Goal: Task Accomplishment & Management: Manage account settings

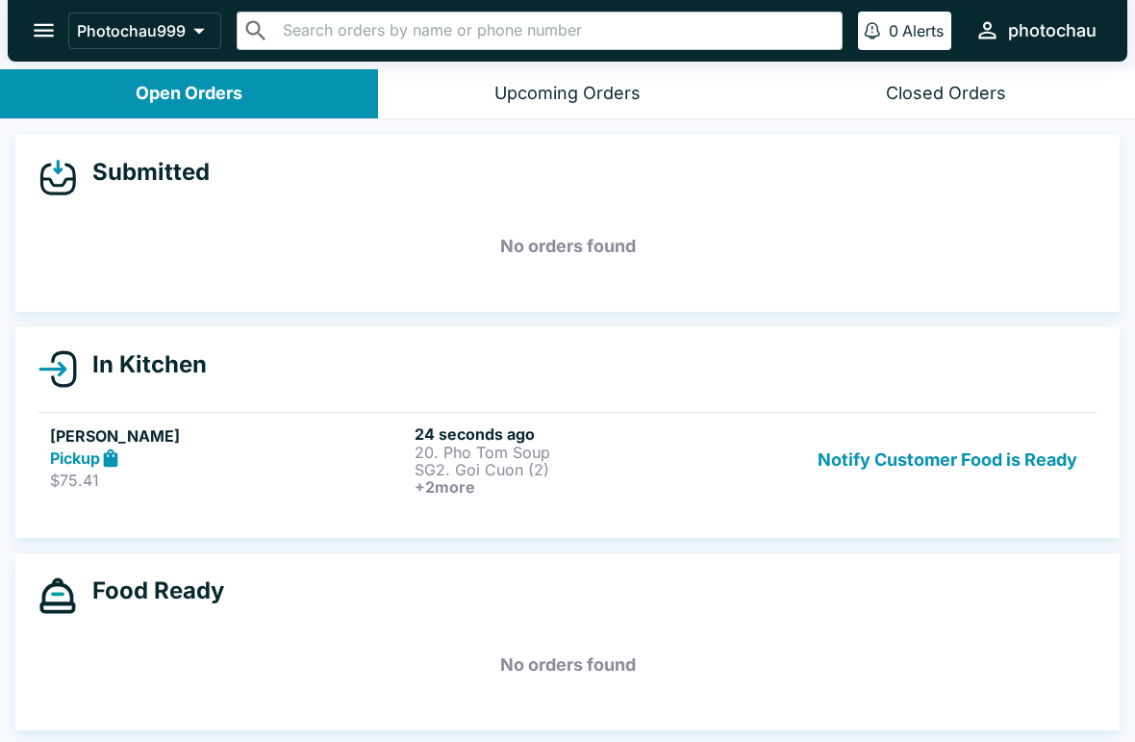
click at [561, 102] on div "Upcoming Orders" at bounding box center [567, 94] width 146 height 22
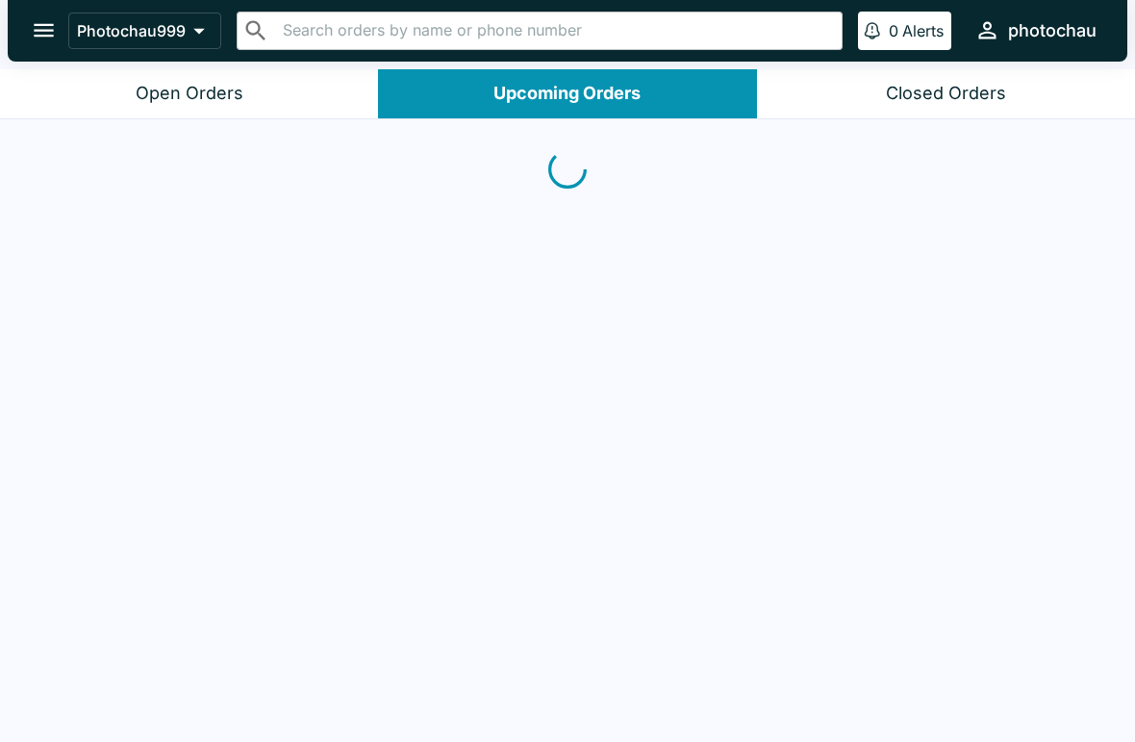
click at [193, 89] on div "Open Orders" at bounding box center [190, 94] width 108 height 22
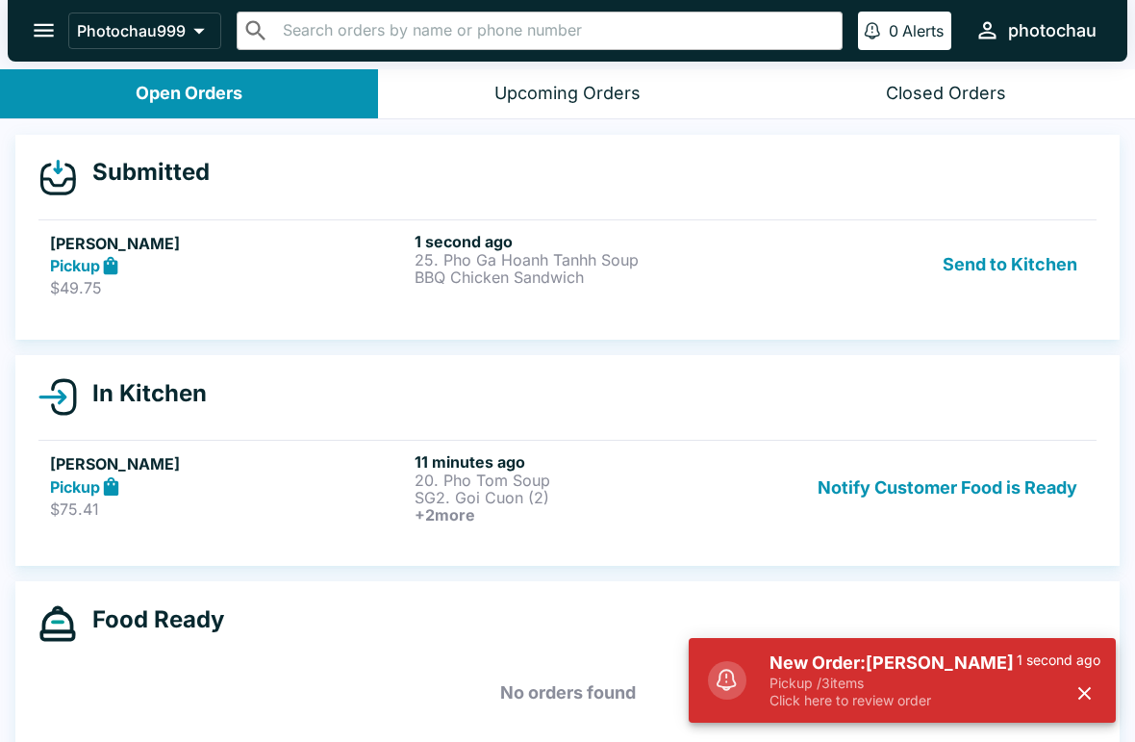
click at [1002, 268] on button "Send to Kitchen" at bounding box center [1010, 265] width 150 height 66
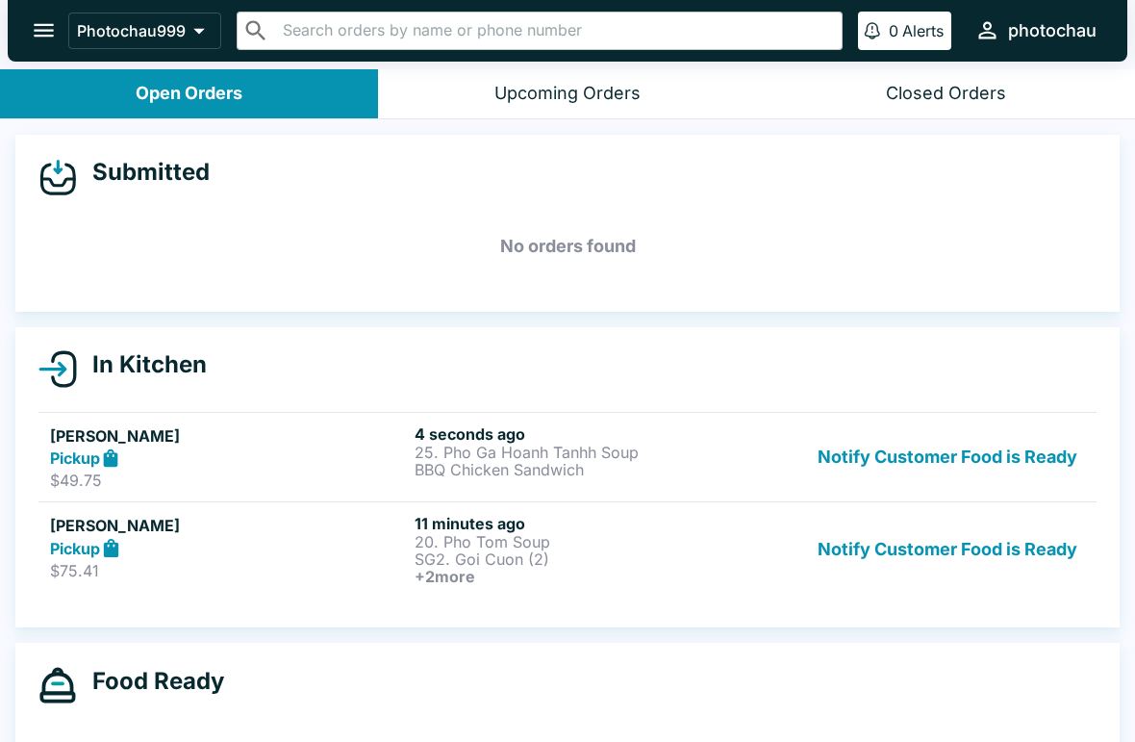
click at [684, 563] on p "SG2. Goi Cuon (2)" at bounding box center [593, 558] width 357 height 17
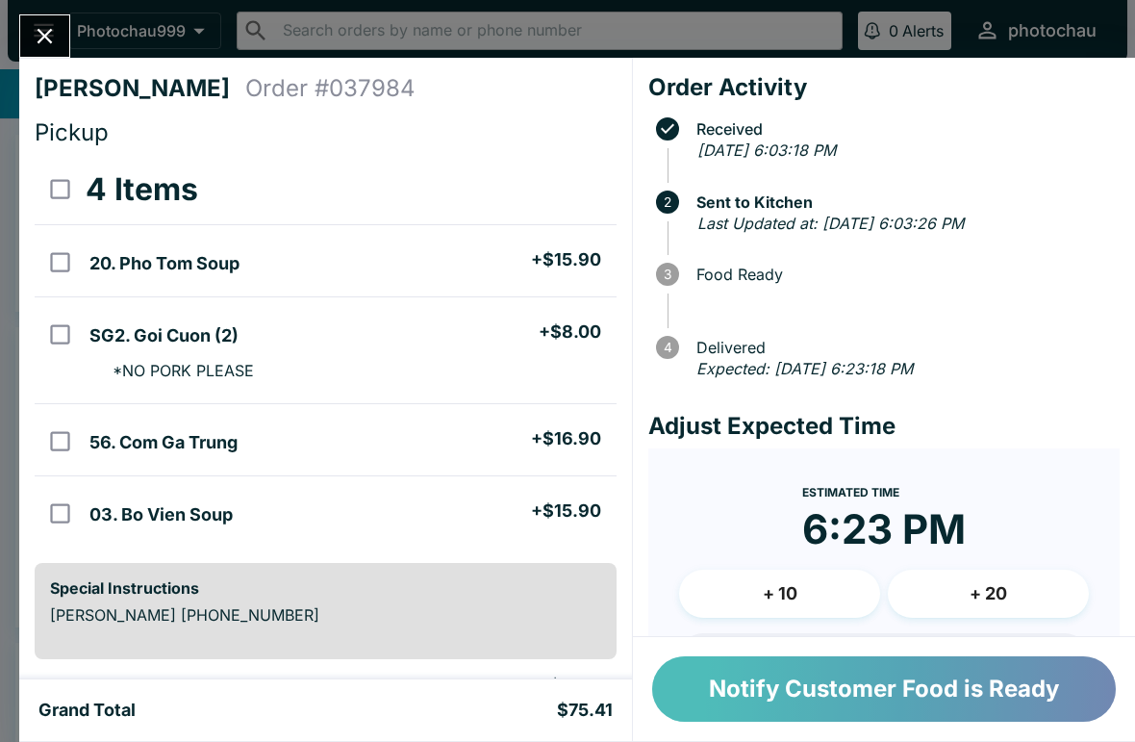
click at [871, 707] on button "Notify Customer Food is Ready" at bounding box center [884, 688] width 464 height 65
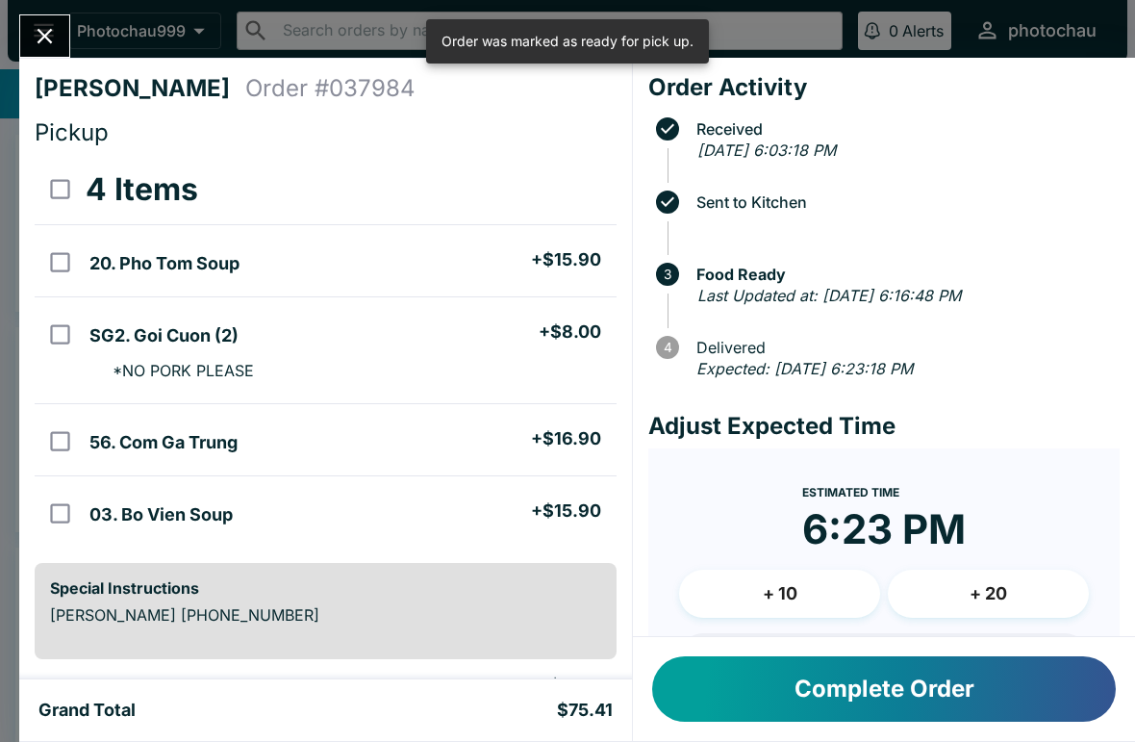
click at [823, 674] on button "Complete Order" at bounding box center [884, 688] width 464 height 65
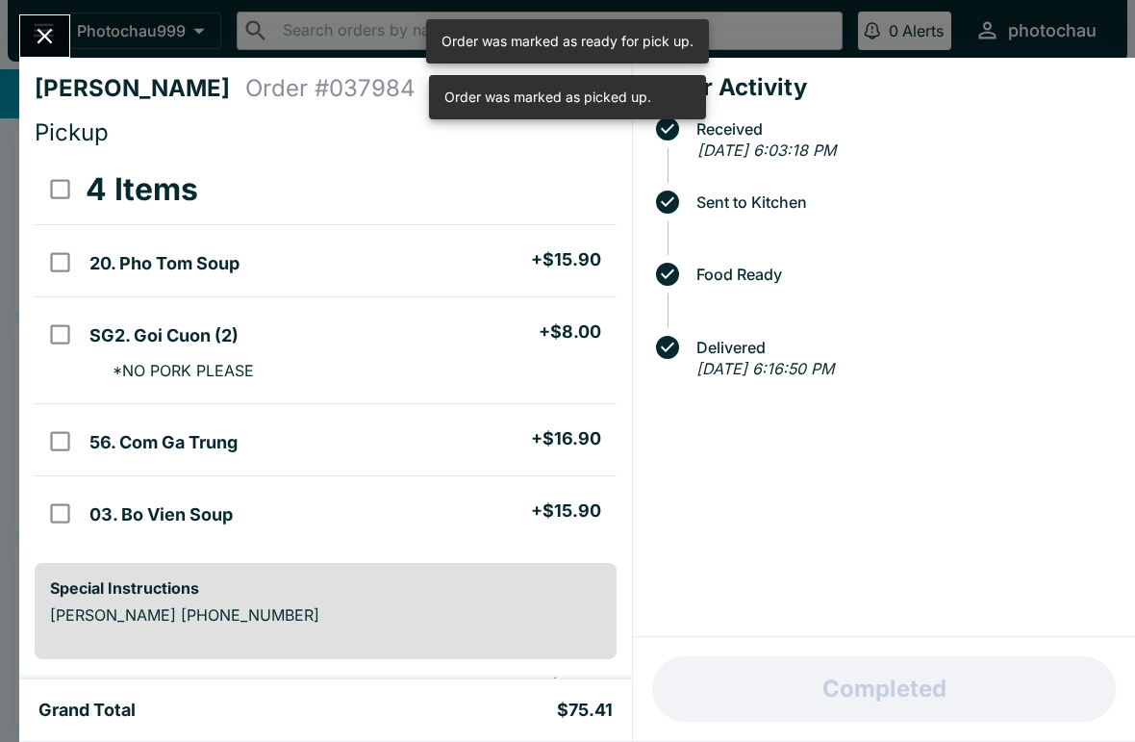
click at [53, 38] on icon "Close" at bounding box center [45, 36] width 26 height 26
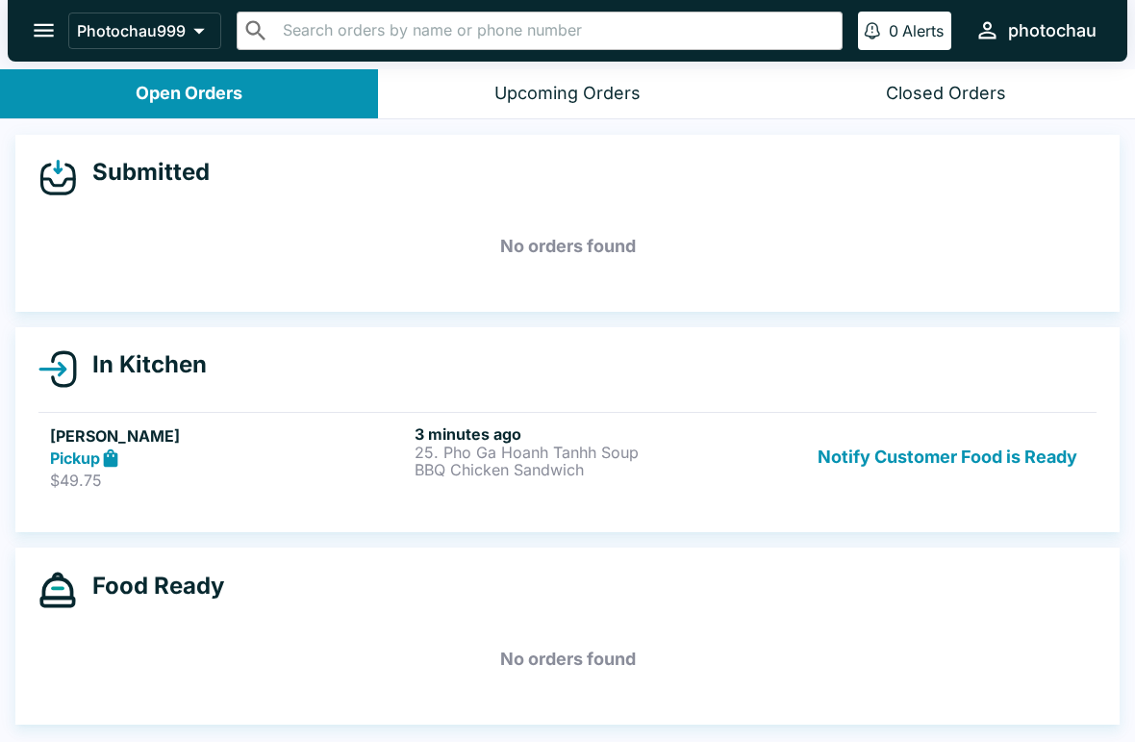
click at [312, 455] on div "Pickup" at bounding box center [228, 458] width 357 height 22
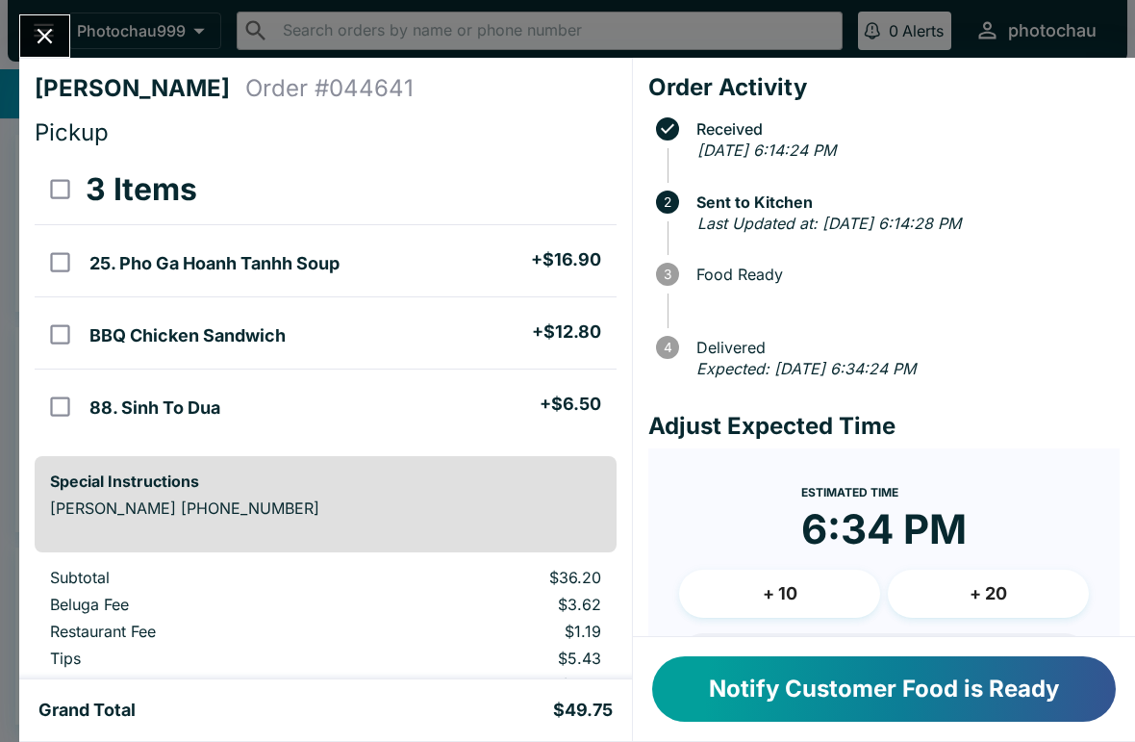
click at [800, 710] on button "Notify Customer Food is Ready" at bounding box center [884, 688] width 464 height 65
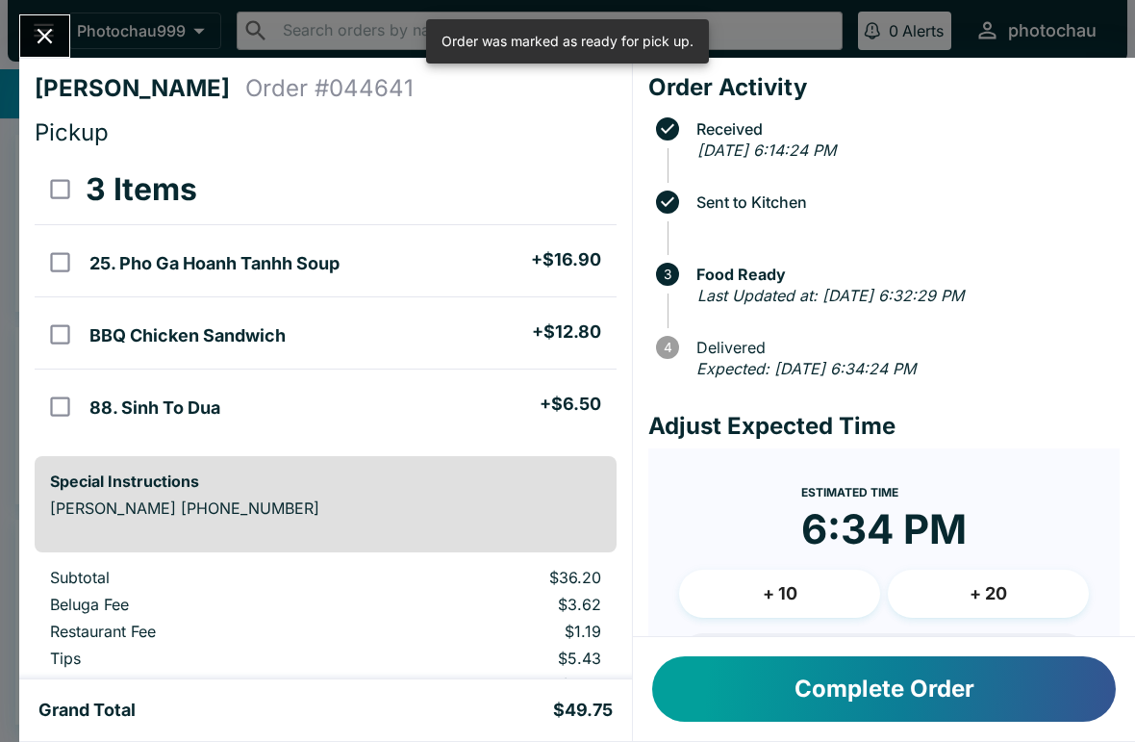
scroll to position [43, 0]
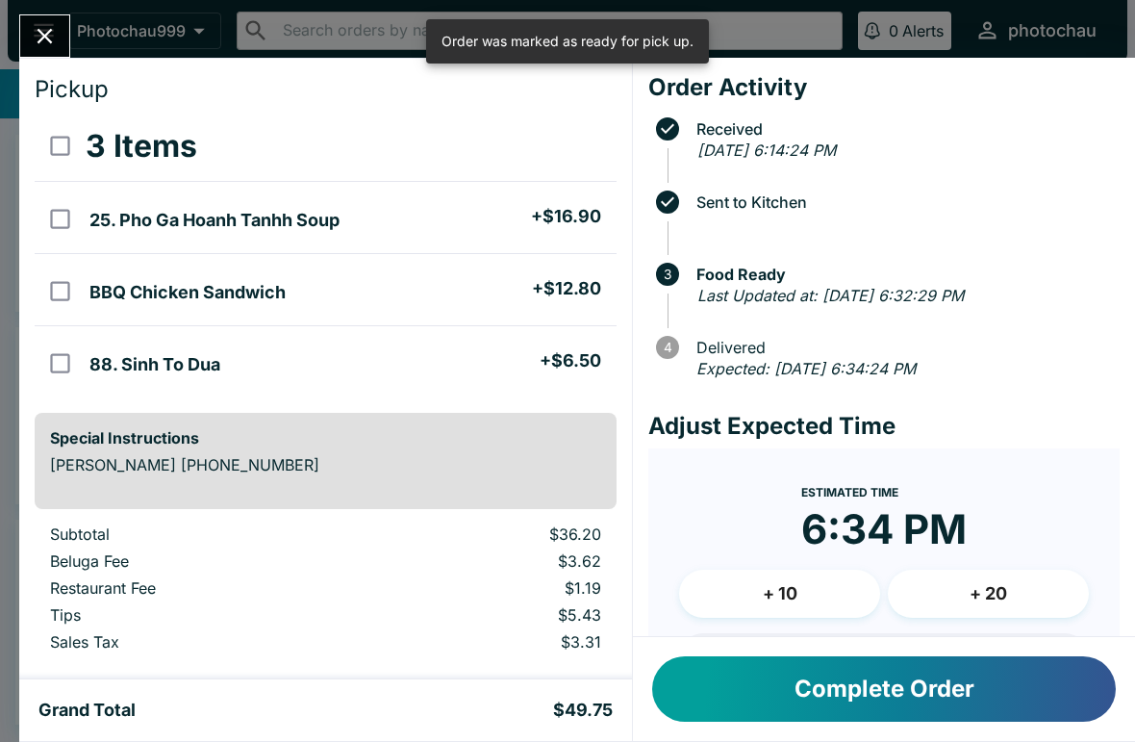
click at [33, 55] on button "Close" at bounding box center [44, 35] width 49 height 41
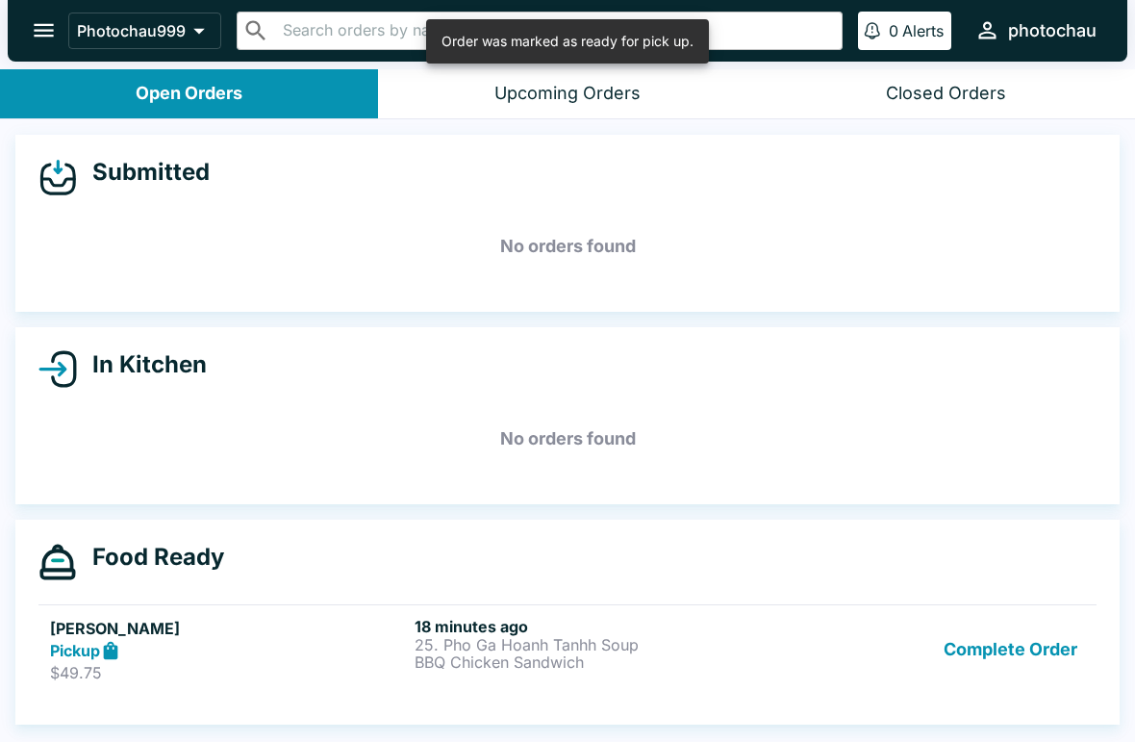
click at [83, 13] on button "Photochau999" at bounding box center [144, 31] width 153 height 37
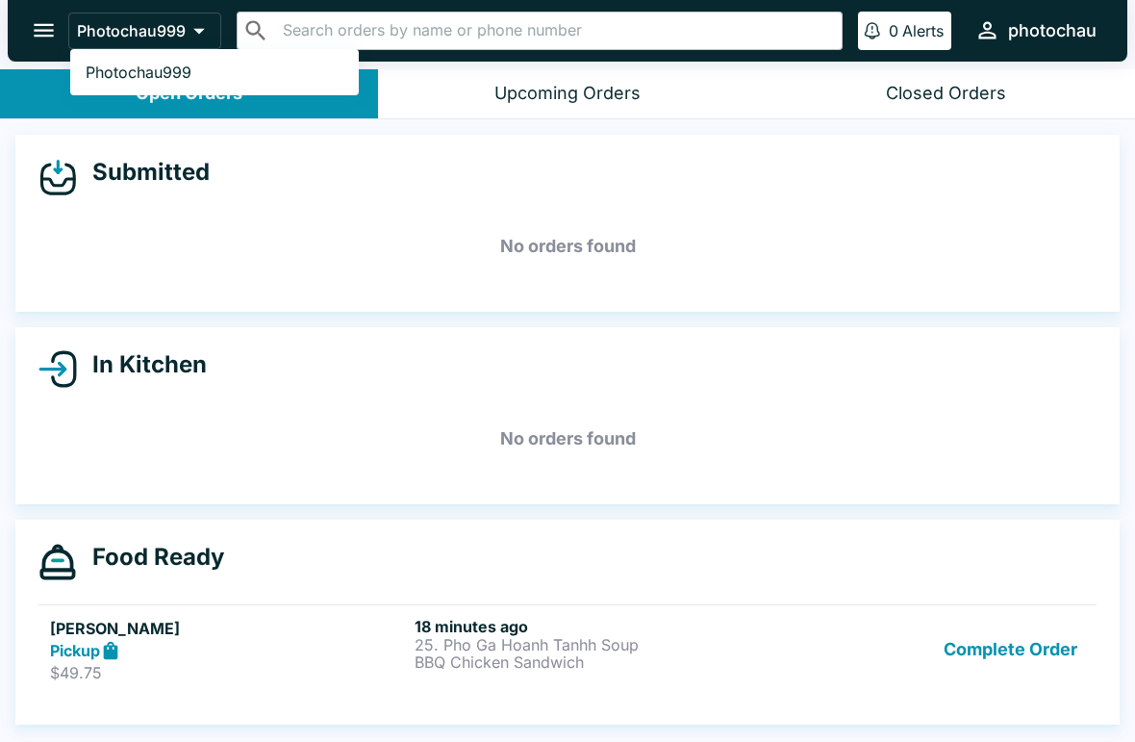
click at [607, 676] on div at bounding box center [567, 371] width 1135 height 742
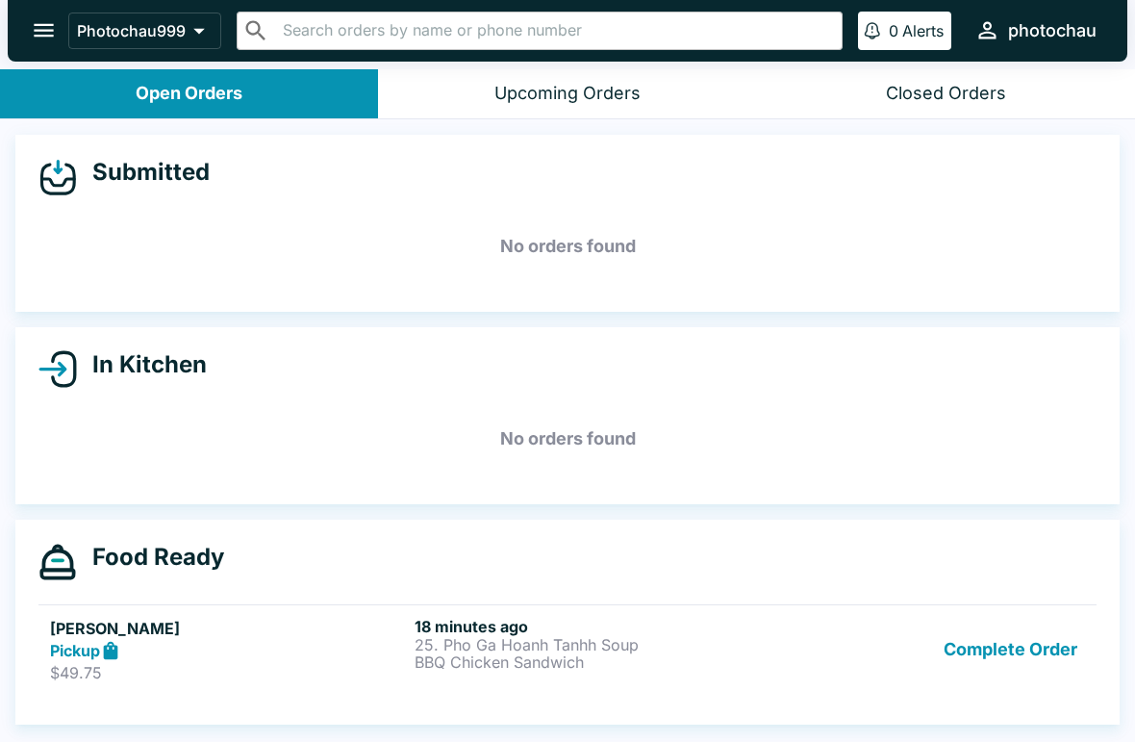
click at [520, 650] on p "25. Pho Ga Hoanh Tanhh Soup" at bounding box center [593, 644] width 357 height 17
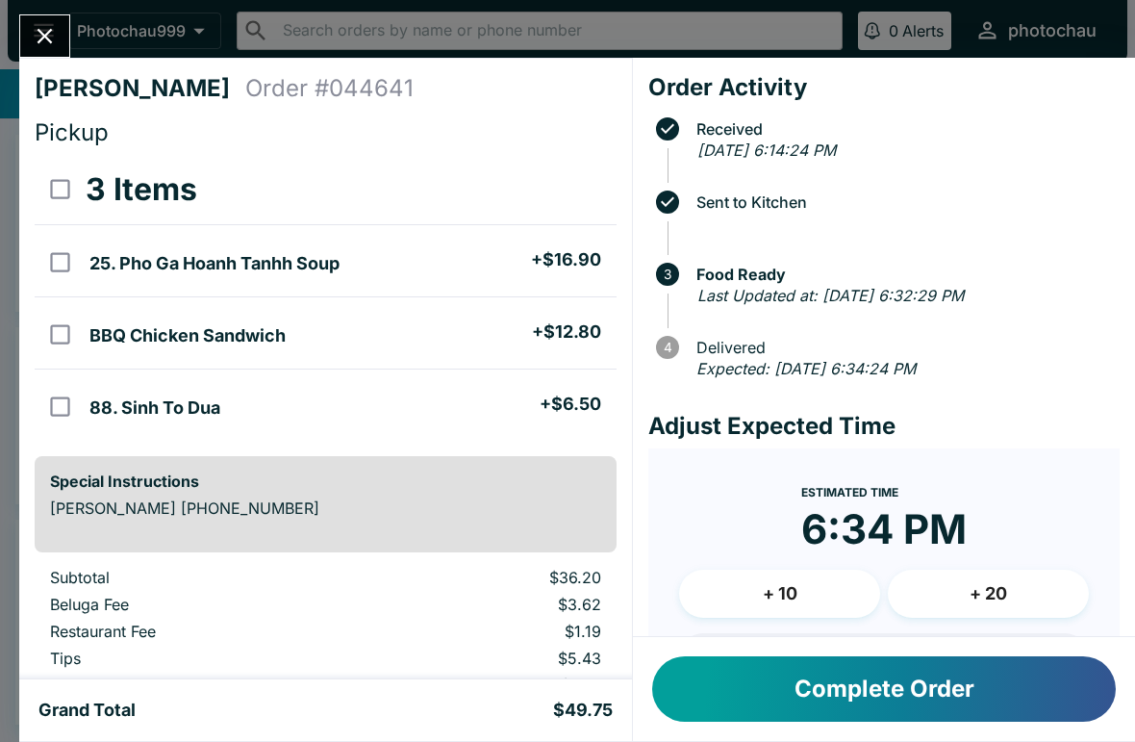
click at [786, 687] on button "Complete Order" at bounding box center [884, 688] width 464 height 65
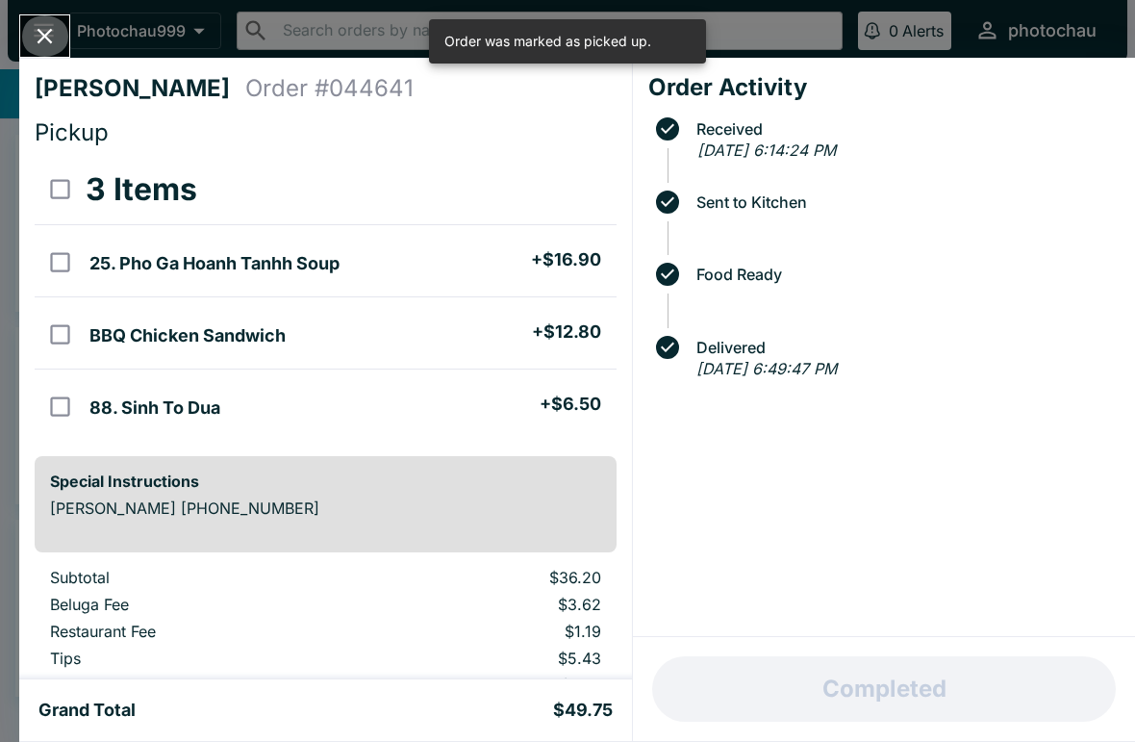
click at [38, 32] on icon "Close" at bounding box center [45, 36] width 26 height 26
